Goal: Task Accomplishment & Management: Manage account settings

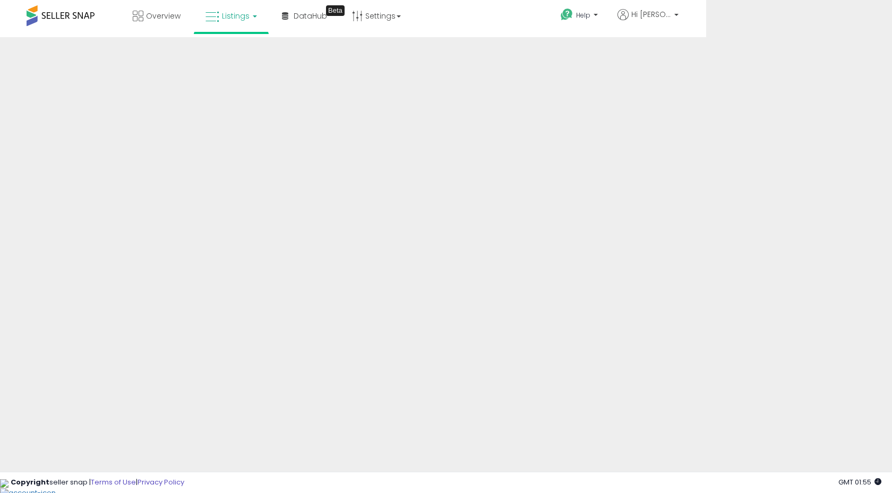
click at [186, 479] on link at bounding box center [186, 479] width 0 height 0
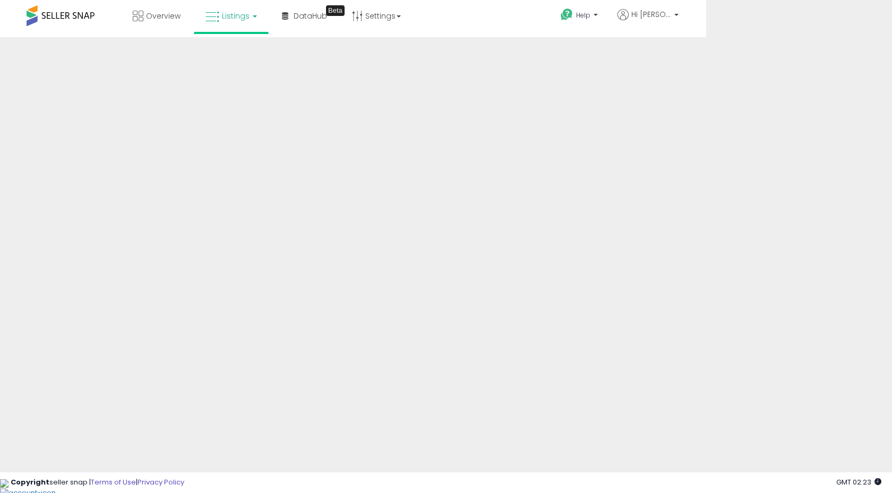
click at [186, 479] on link at bounding box center [186, 479] width 0 height 0
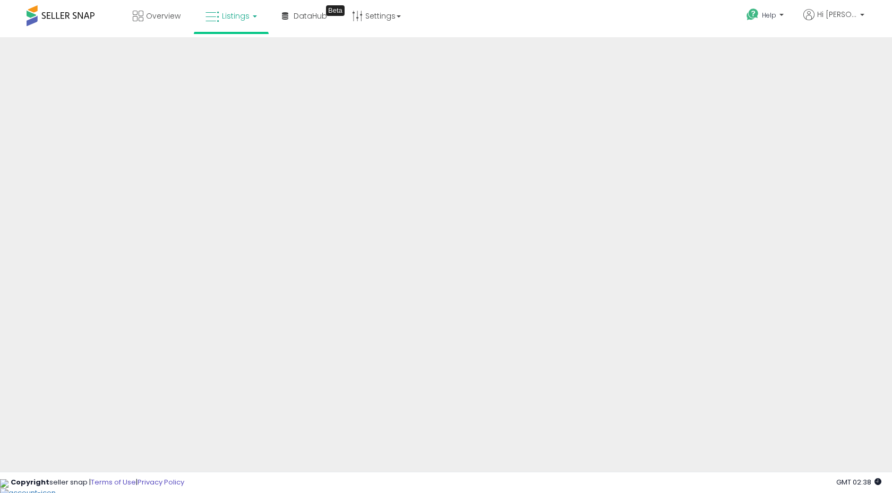
drag, startPoint x: 249, startPoint y: 15, endPoint x: 242, endPoint y: 19, distance: 7.4
click at [249, 15] on link "Listings" at bounding box center [231, 16] width 67 height 32
click at [241, 50] on icon at bounding box center [239, 53] width 46 height 14
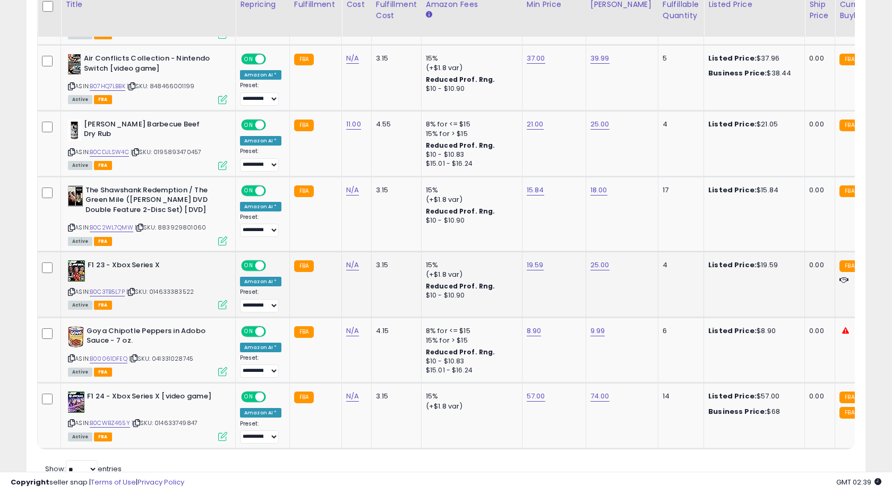
scroll to position [357, 0]
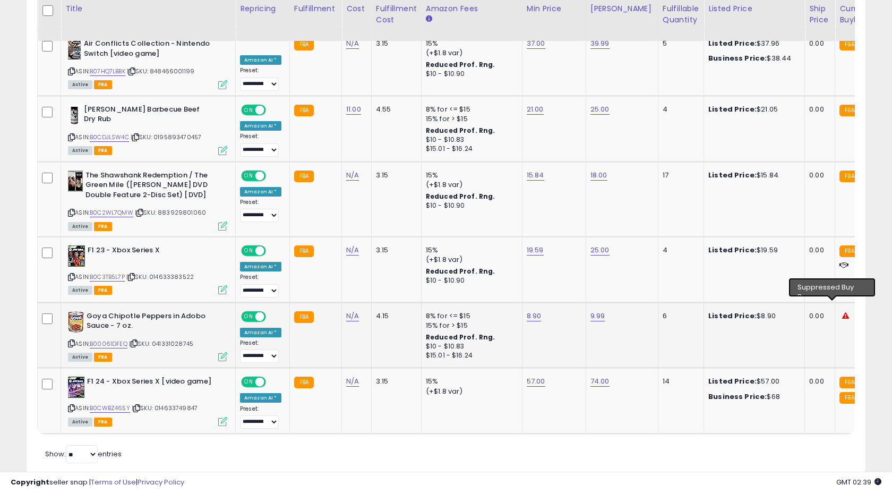
click at [842, 312] on icon at bounding box center [845, 315] width 7 height 7
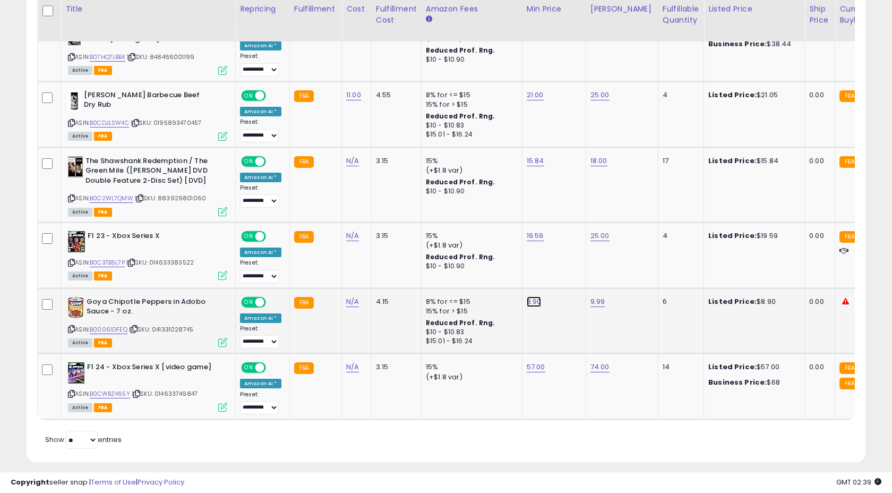
scroll to position [0, 4]
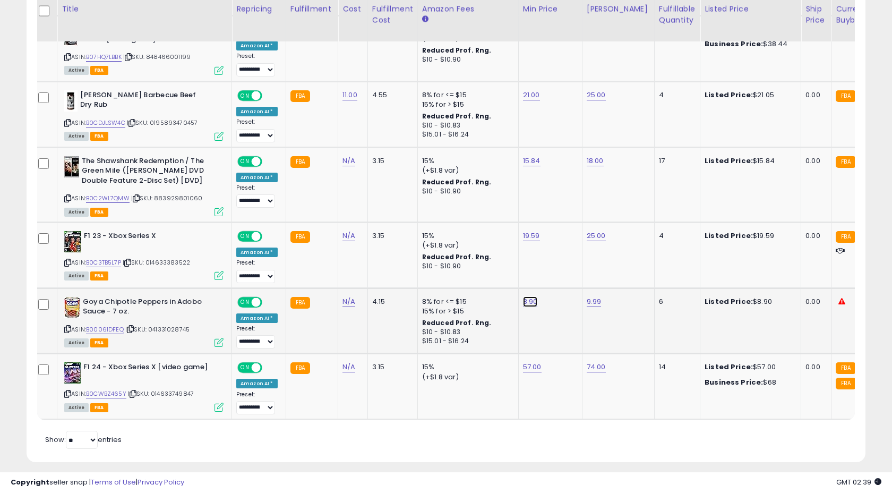
click at [526, 296] on link "8.90" at bounding box center [530, 301] width 15 height 11
click at [581, 266] on button "button" at bounding box center [581, 265] width 18 height 16
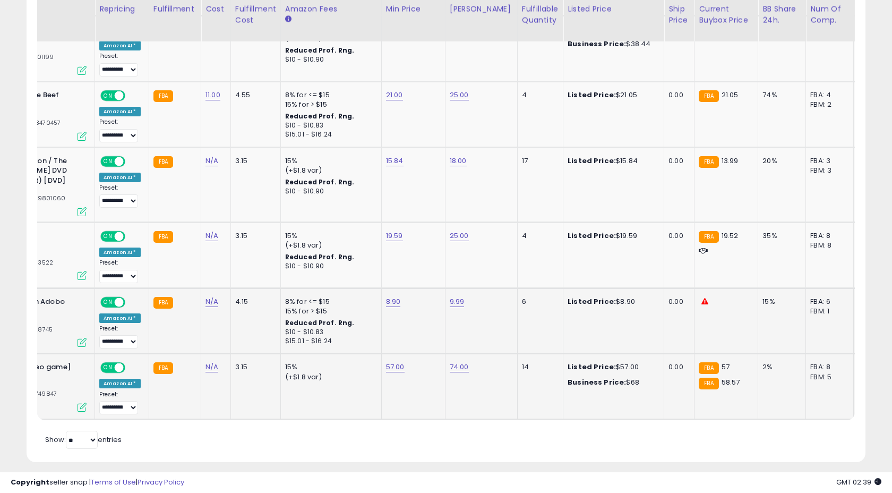
scroll to position [0, 184]
